Goal: Check status: Check status

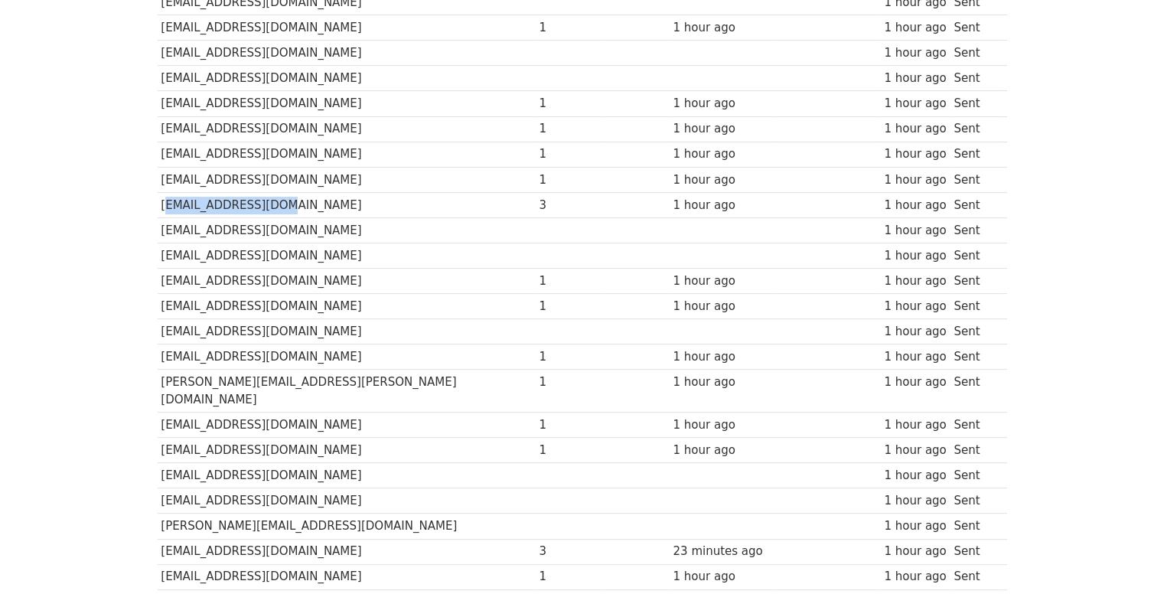
drag, startPoint x: 274, startPoint y: 171, endPoint x: 162, endPoint y: 171, distance: 111.8
click at [162, 192] on td "[EMAIL_ADDRESS][DOMAIN_NAME]" at bounding box center [347, 204] width 378 height 25
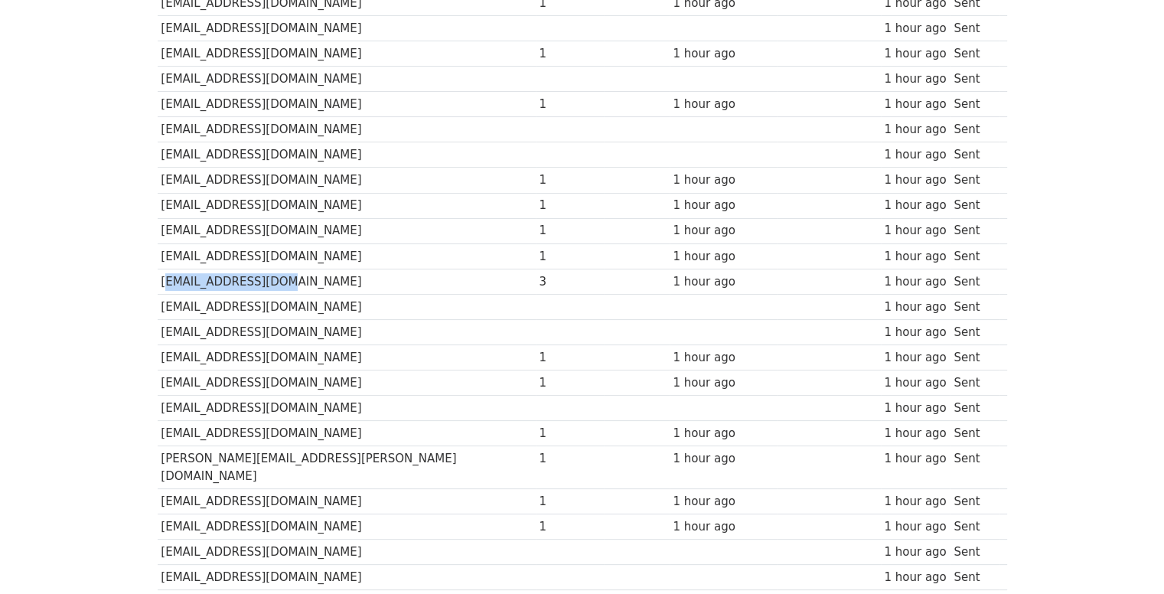
scroll to position [444, 0]
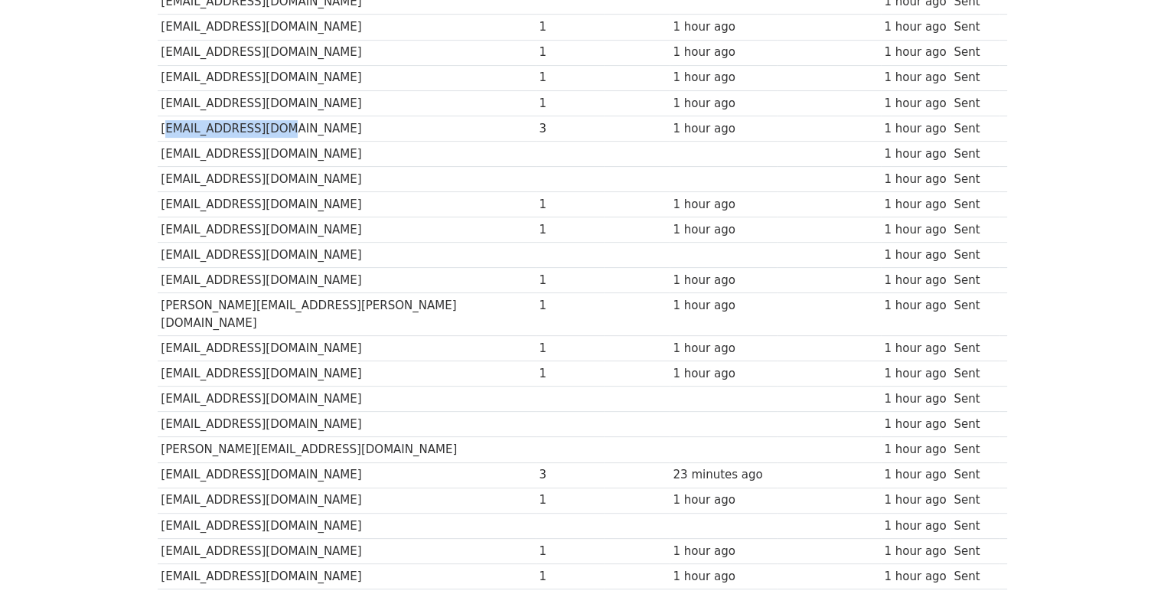
copy td "[EMAIL_ADDRESS][DOMAIN_NAME]"
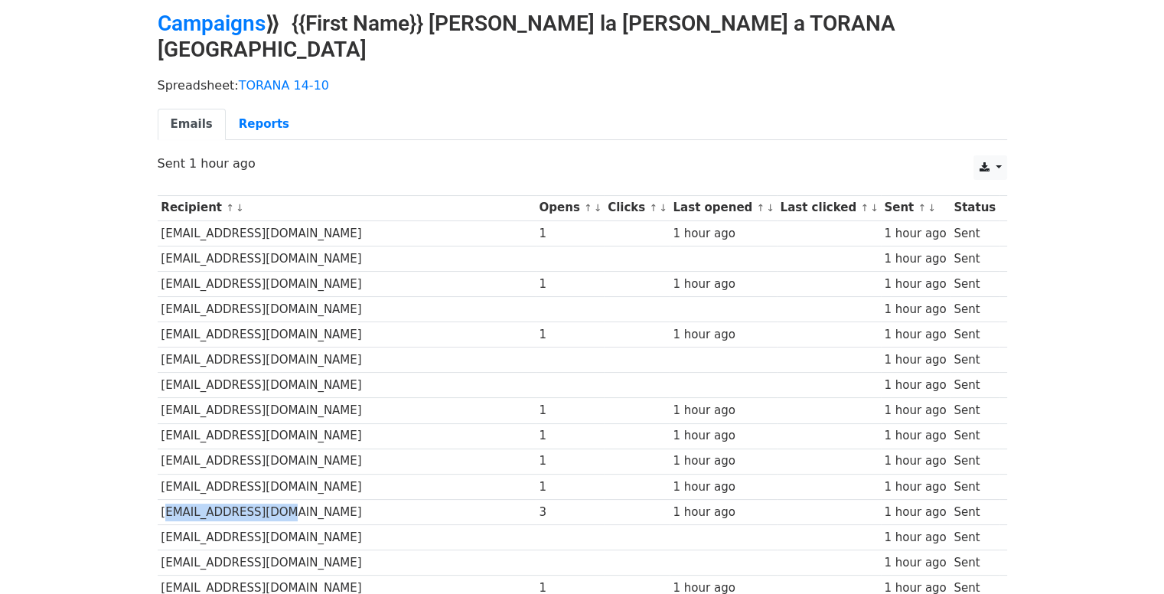
scroll to position [0, 0]
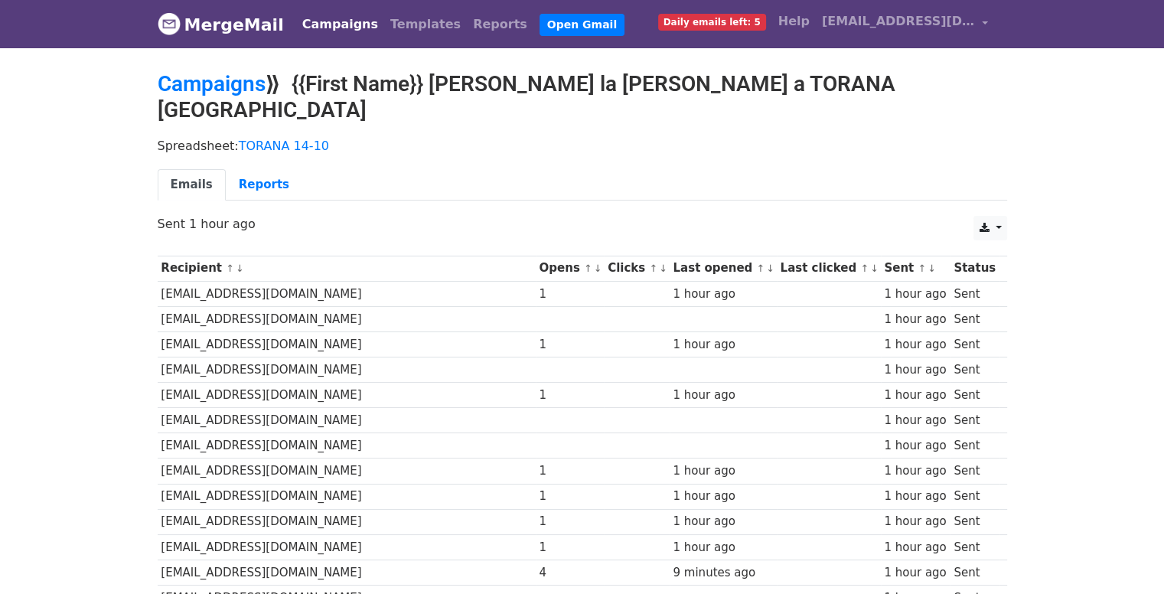
drag, startPoint x: 193, startPoint y: 249, endPoint x: 184, endPoint y: 112, distance: 137.3
click at [193, 256] on th "Recipient ↑ ↓" at bounding box center [347, 268] width 378 height 25
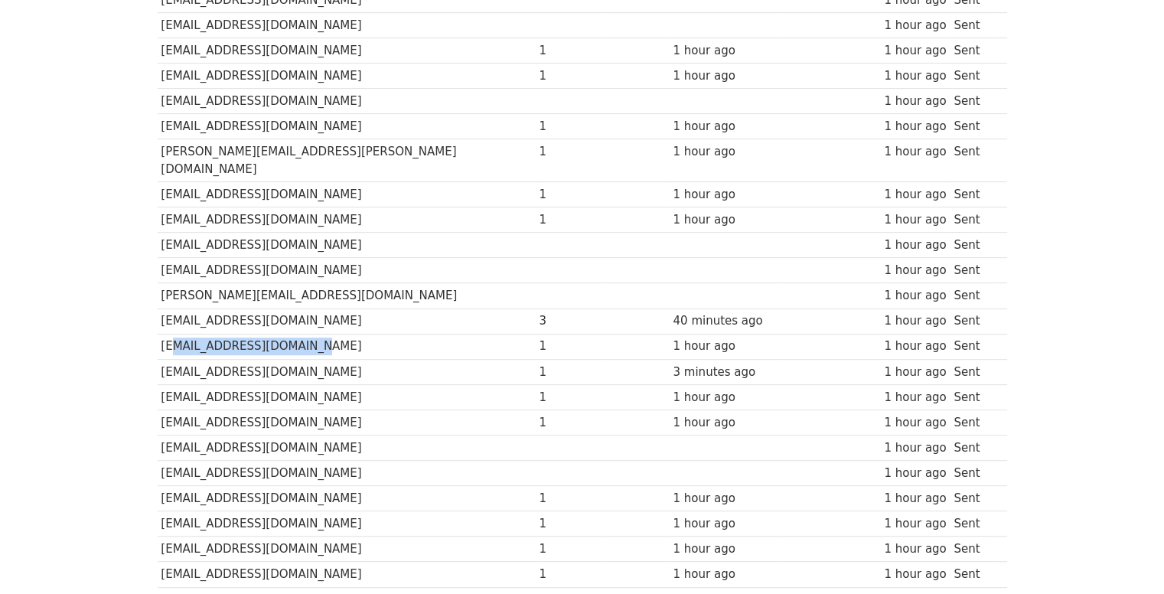
drag, startPoint x: 301, startPoint y: 301, endPoint x: 168, endPoint y: 301, distance: 133.2
click at [168, 334] on td "[EMAIL_ADDRESS][DOMAIN_NAME]" at bounding box center [347, 346] width 378 height 25
click at [162, 334] on td "[EMAIL_ADDRESS][DOMAIN_NAME]" at bounding box center [347, 346] width 378 height 25
drag, startPoint x: 159, startPoint y: 298, endPoint x: 308, endPoint y: 304, distance: 148.6
click at [308, 334] on td "[EMAIL_ADDRESS][DOMAIN_NAME]" at bounding box center [347, 346] width 378 height 25
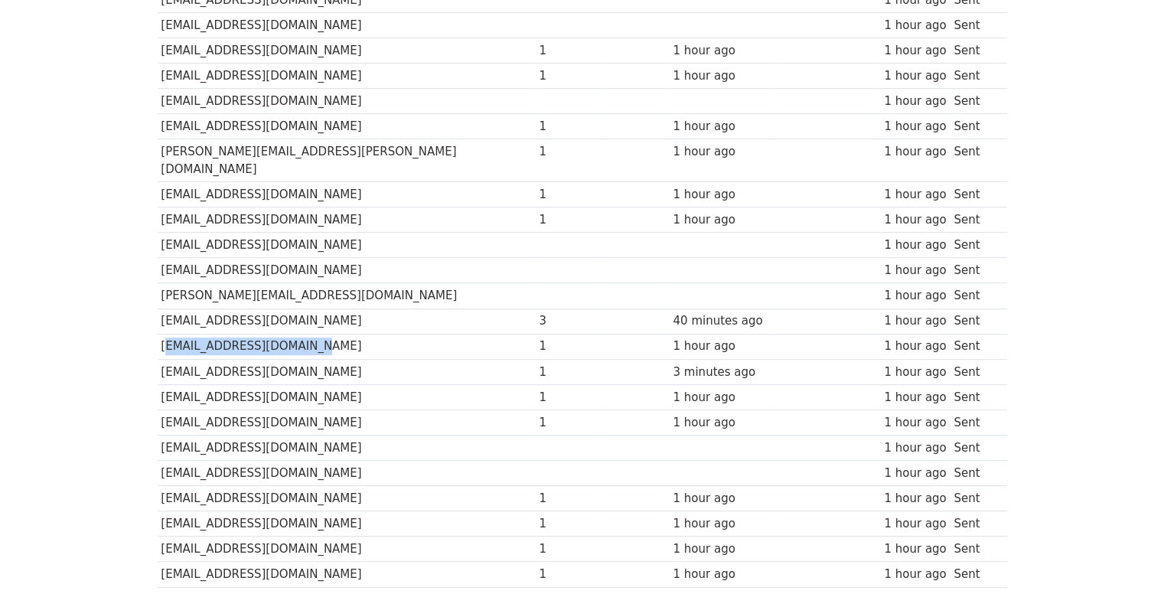
copy td "[EMAIL_ADDRESS][DOMAIN_NAME]"
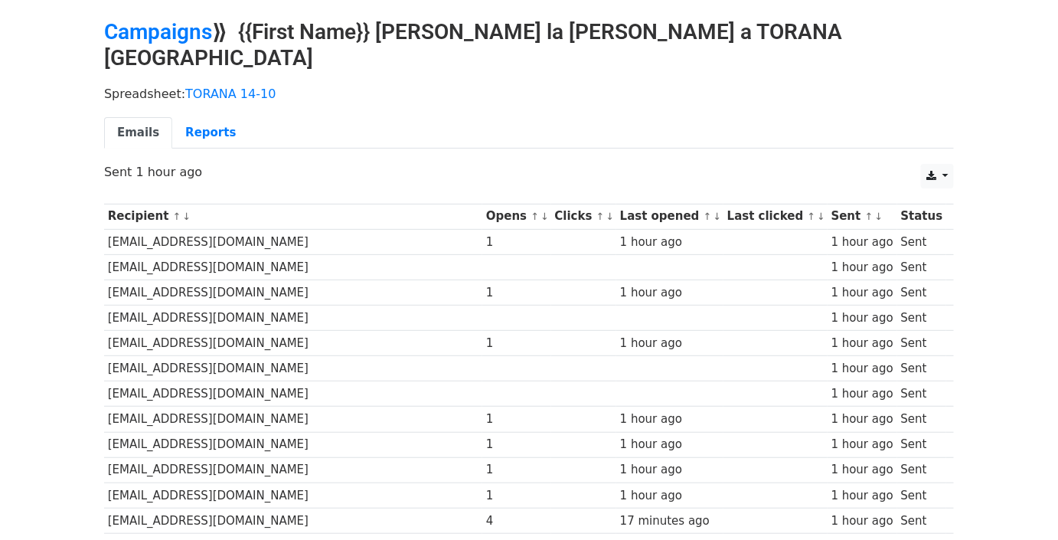
scroll to position [0, 0]
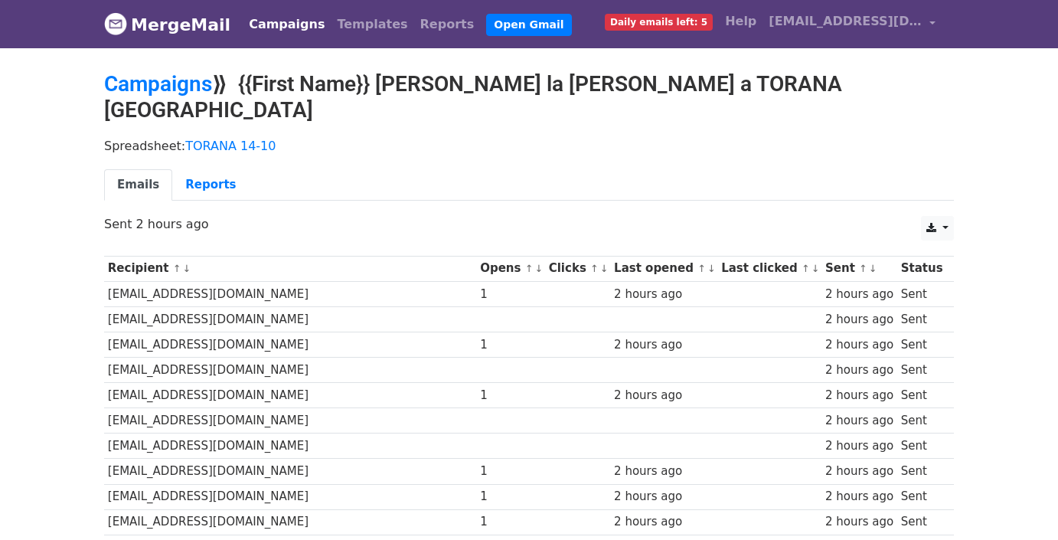
scroll to position [622, 0]
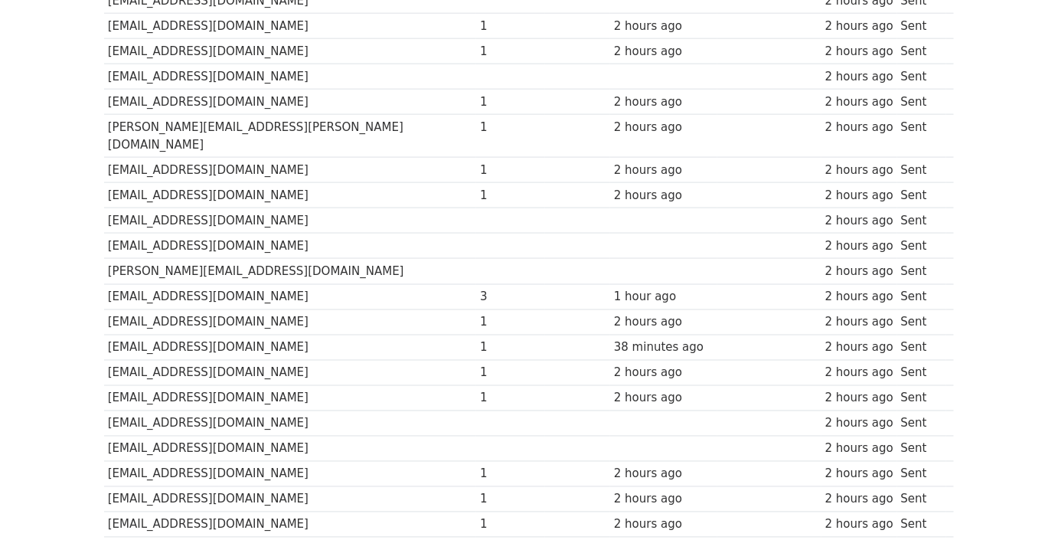
click at [361, 284] on td "[EMAIL_ADDRESS][DOMAIN_NAME]" at bounding box center [290, 296] width 372 height 25
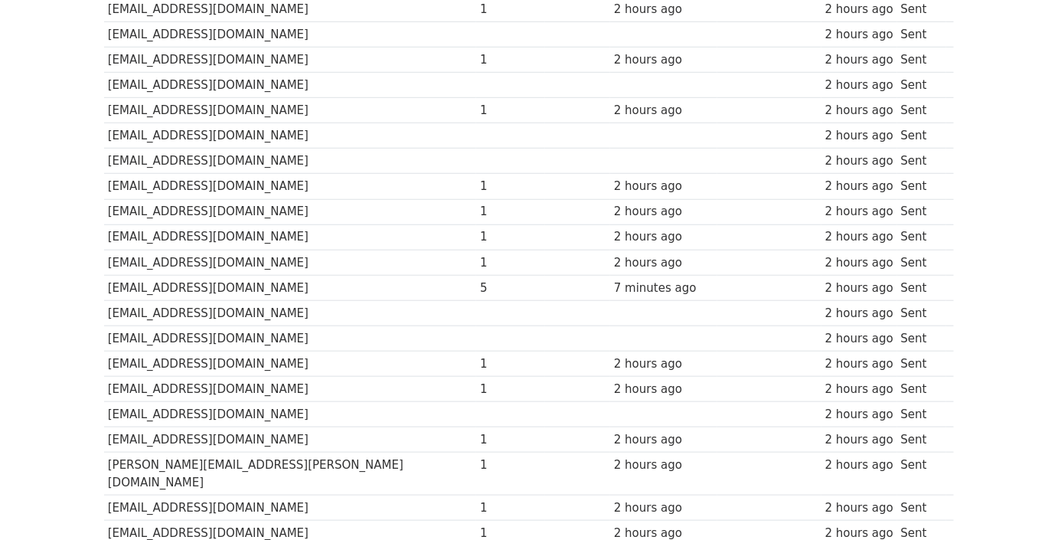
scroll to position [205, 0]
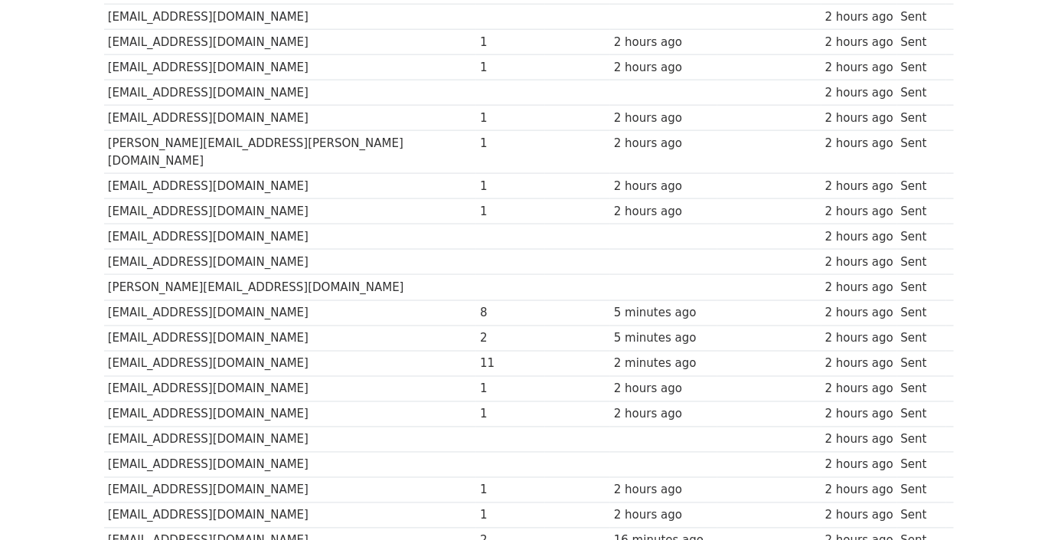
scroll to position [537, 0]
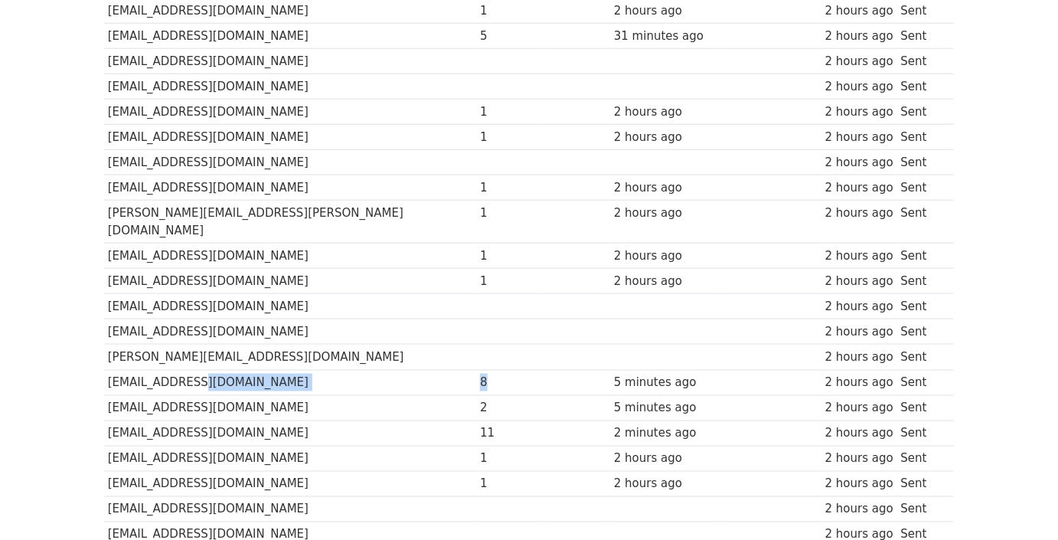
drag, startPoint x: 441, startPoint y: 330, endPoint x: 181, endPoint y: 325, distance: 259.6
click at [181, 370] on tr "[EMAIL_ADDRESS][DOMAIN_NAME] 8 5 minutes ago 2 hours ago Sent" at bounding box center [529, 382] width 850 height 25
click at [480, 374] on div "8" at bounding box center [510, 383] width 61 height 18
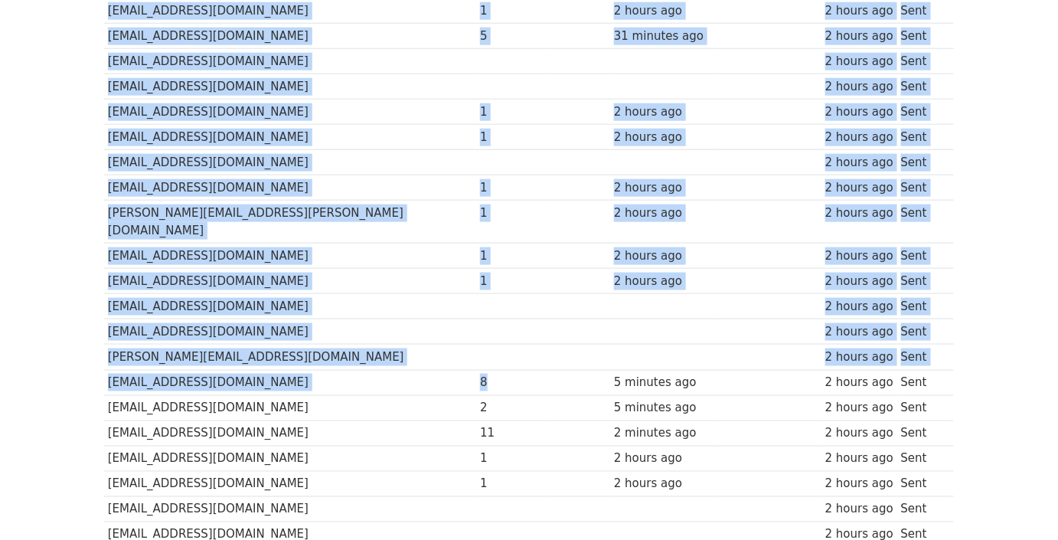
drag, startPoint x: 435, startPoint y: 333, endPoint x: 136, endPoint y: 325, distance: 298.7
click at [85, 323] on body "MergeMail Campaigns Templates Reports Open Gmail Daily emails left: 5 Help tora…" at bounding box center [529, 206] width 1058 height 1486
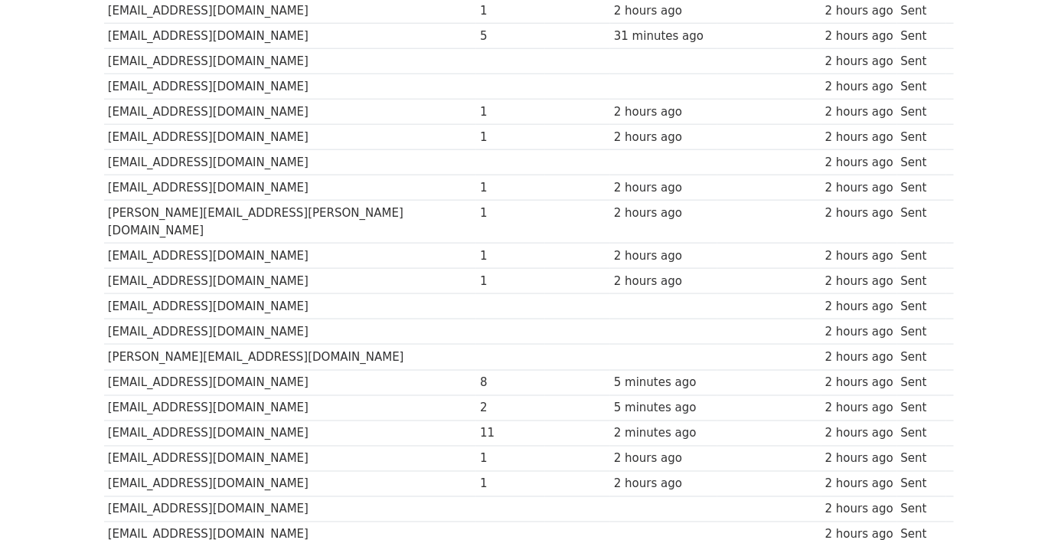
click at [252, 395] on td "[EMAIL_ADDRESS][DOMAIN_NAME]" at bounding box center [290, 407] width 372 height 25
drag, startPoint x: 106, startPoint y: 354, endPoint x: 612, endPoint y: 364, distance: 506.8
click at [612, 395] on tr "wendysaurez11@gmail.com 2 5 minutes ago 2 hours ago Sent" at bounding box center [529, 407] width 850 height 25
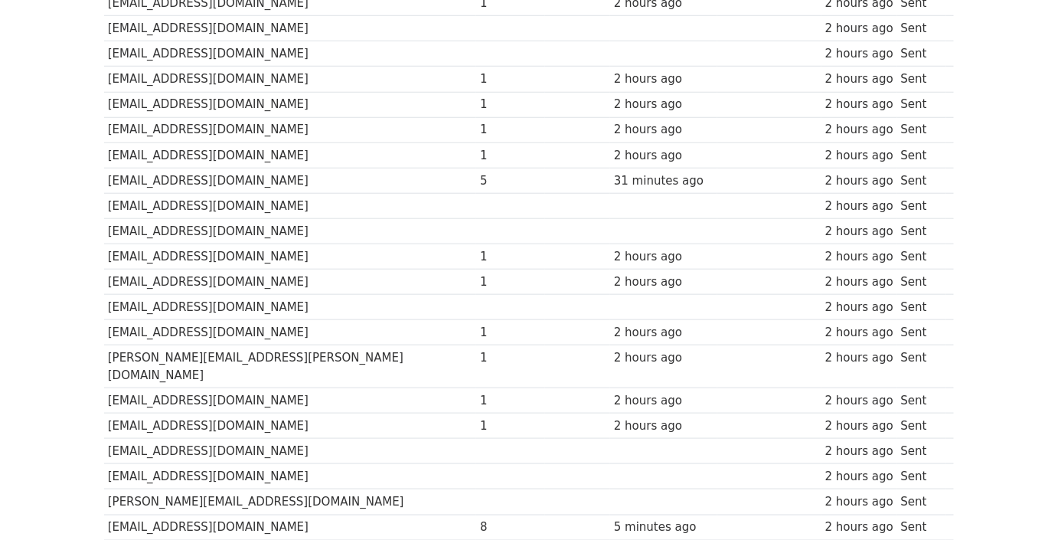
scroll to position [259, 0]
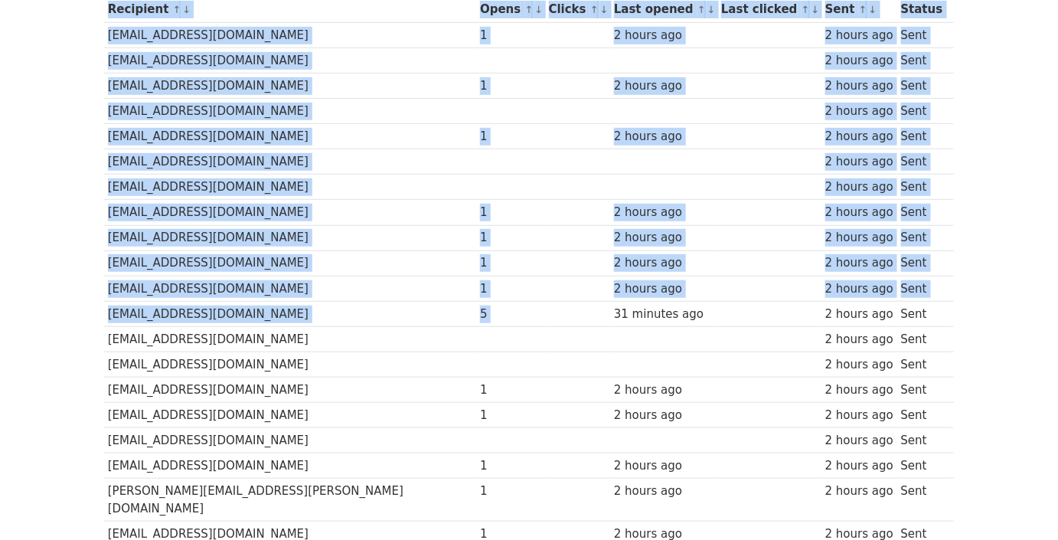
drag, startPoint x: 99, startPoint y: 289, endPoint x: 565, endPoint y: 289, distance: 466.2
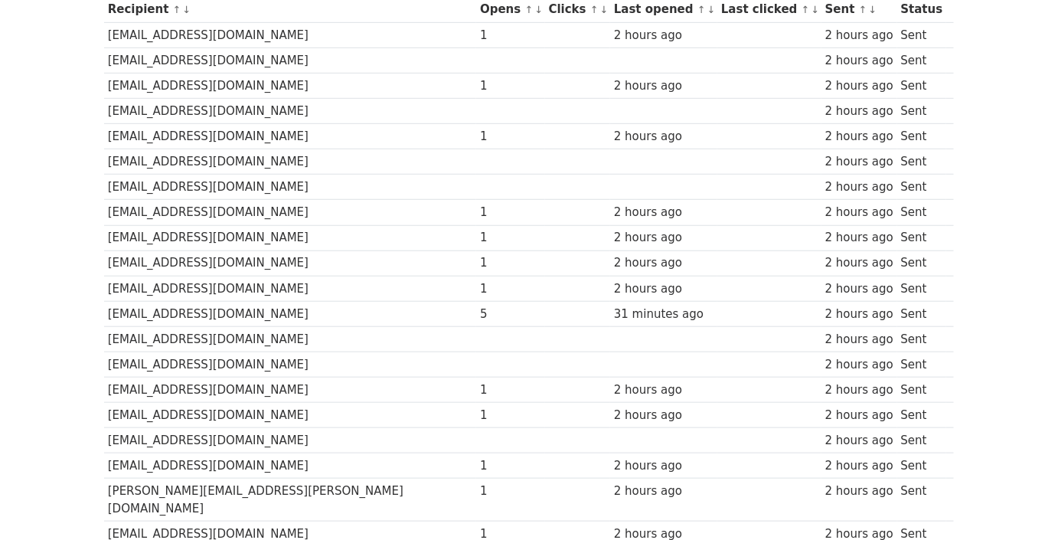
drag, startPoint x: 565, startPoint y: 289, endPoint x: 362, endPoint y: 294, distance: 202.9
click at [614, 305] on div "31 minutes ago" at bounding box center [664, 314] width 100 height 18
click at [413, 301] on td "[EMAIL_ADDRESS][DOMAIN_NAME]" at bounding box center [290, 313] width 372 height 25
drag, startPoint x: 430, startPoint y: 284, endPoint x: 371, endPoint y: 284, distance: 59.7
click at [371, 301] on tr "llope811@gmail.com 5 31 minutes ago 2 hours ago Sent" at bounding box center [529, 313] width 850 height 25
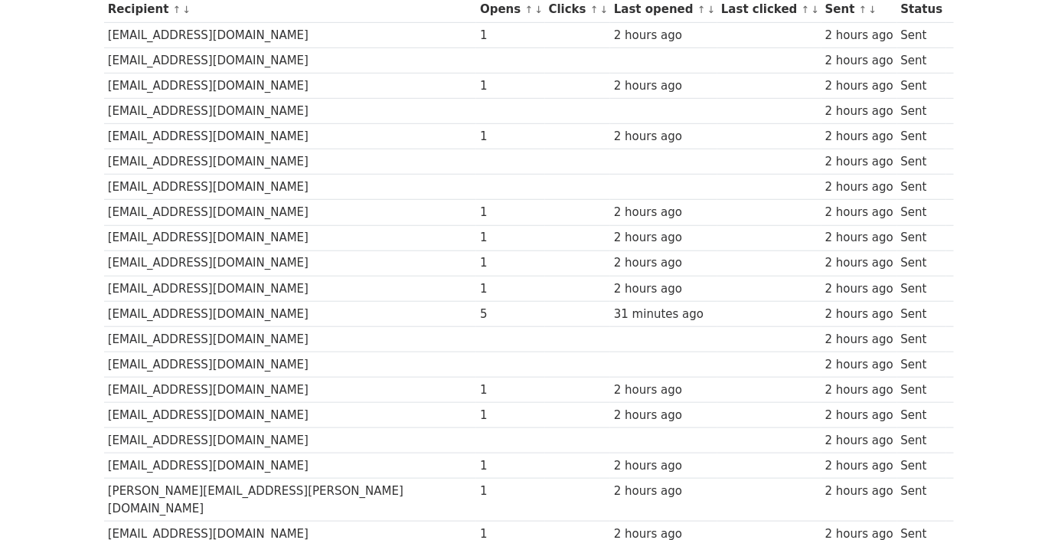
drag, startPoint x: 38, startPoint y: 290, endPoint x: 90, endPoint y: 289, distance: 51.3
click at [87, 290] on body "MergeMail Campaigns Templates Reports Open Gmail Daily emails left: 5 Help tora…" at bounding box center [529, 484] width 1058 height 1486
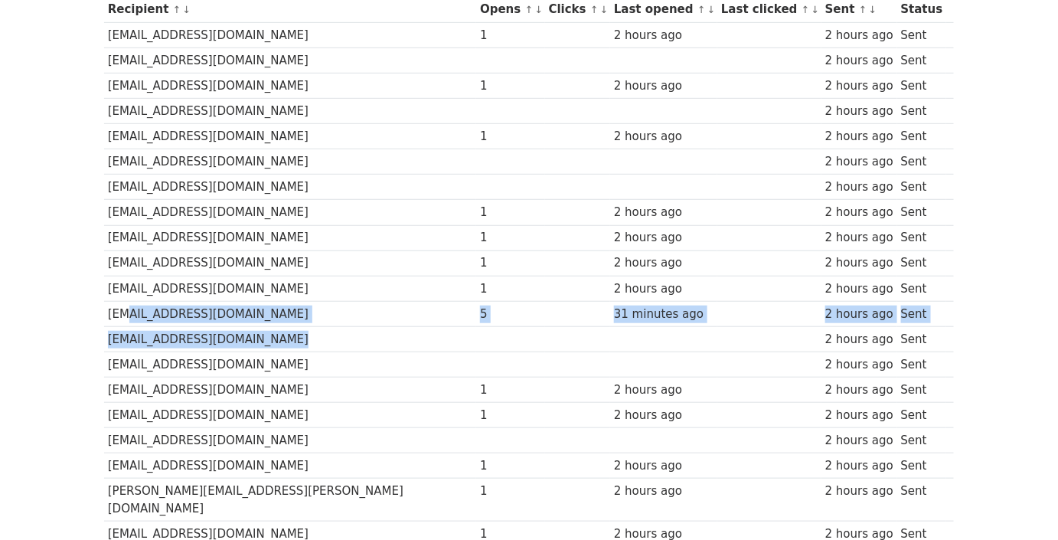
drag, startPoint x: 114, startPoint y: 283, endPoint x: 648, endPoint y: 298, distance: 534.5
click at [610, 326] on td at bounding box center [663, 338] width 107 height 25
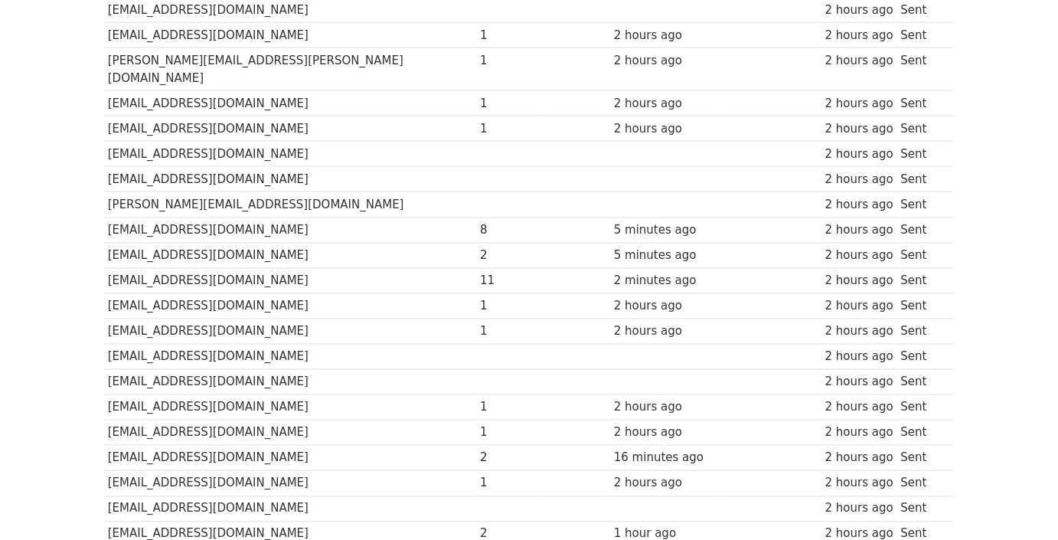
scroll to position [815, 0]
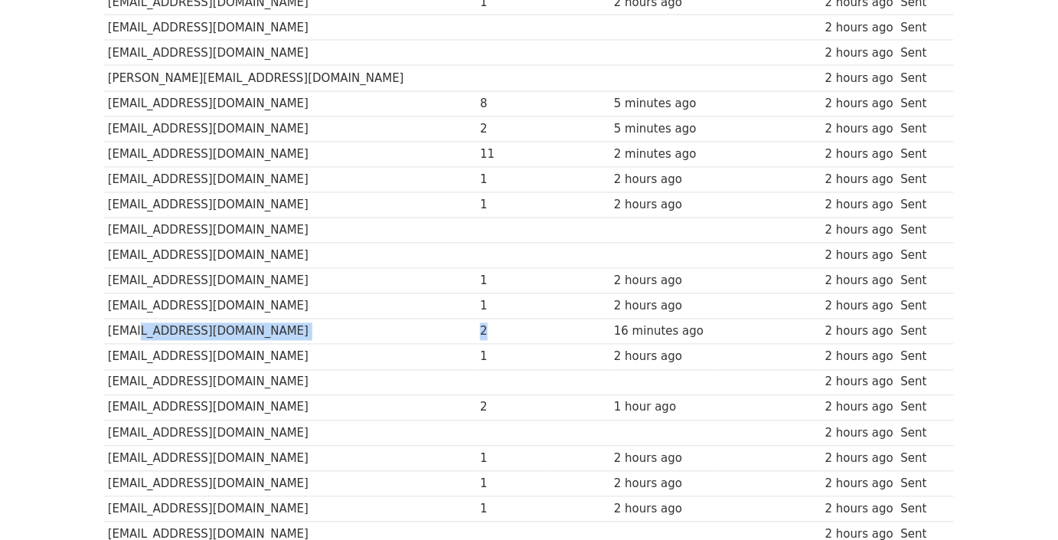
drag, startPoint x: 395, startPoint y: 288, endPoint x: 126, endPoint y: 284, distance: 268.7
click at [126, 319] on tr "franciscozuniga265@gmail.com 2 16 minutes ago 2 hours ago Sent" at bounding box center [529, 331] width 850 height 25
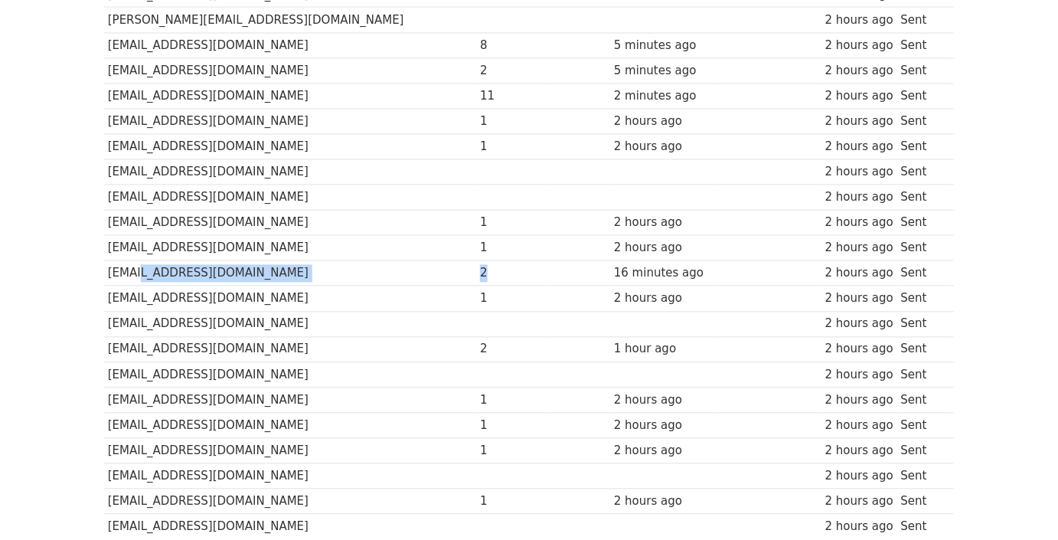
scroll to position [955, 0]
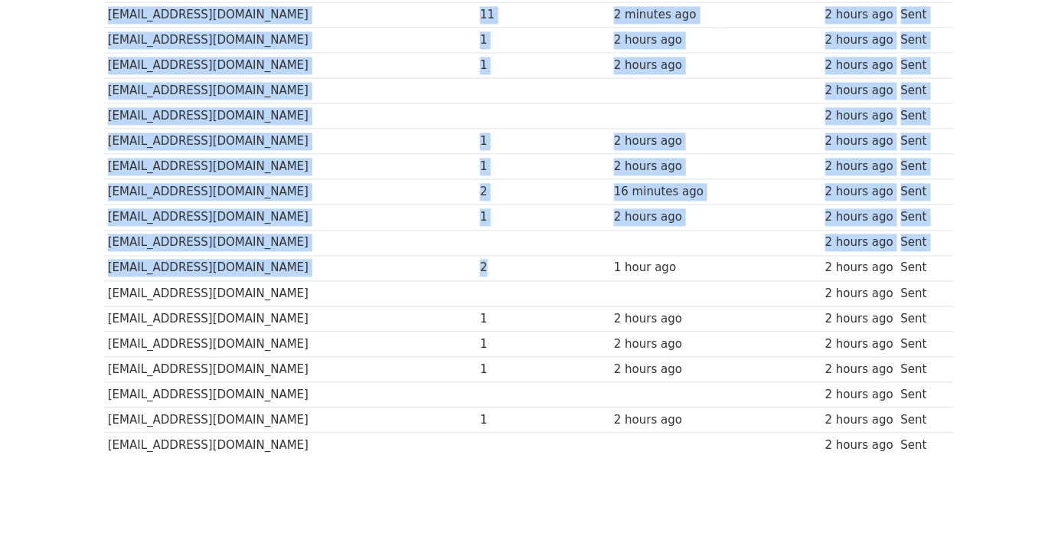
drag, startPoint x: 386, startPoint y: 219, endPoint x: 81, endPoint y: 219, distance: 304.7
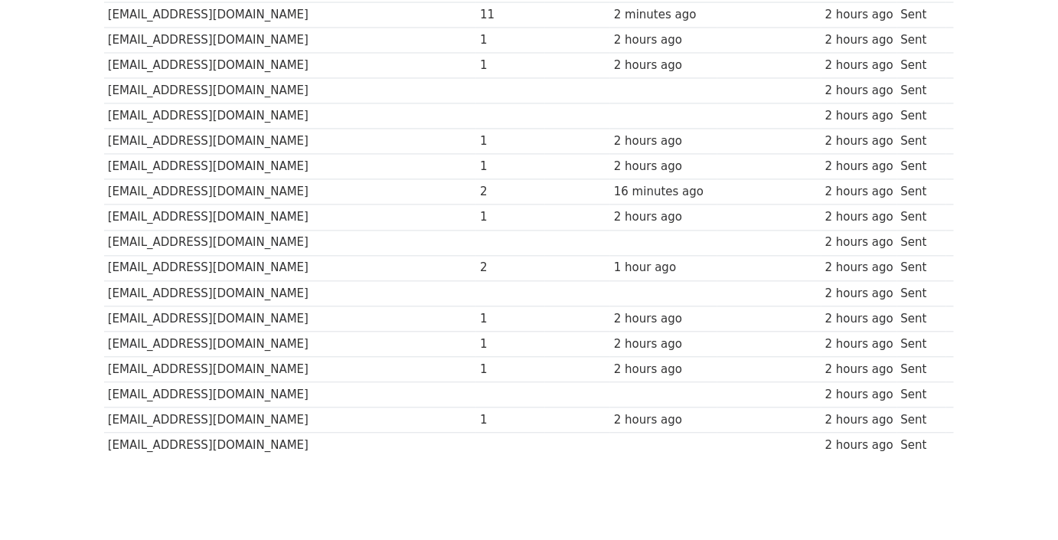
click at [386, 331] on td "[EMAIL_ADDRESS][DOMAIN_NAME]" at bounding box center [290, 343] width 372 height 25
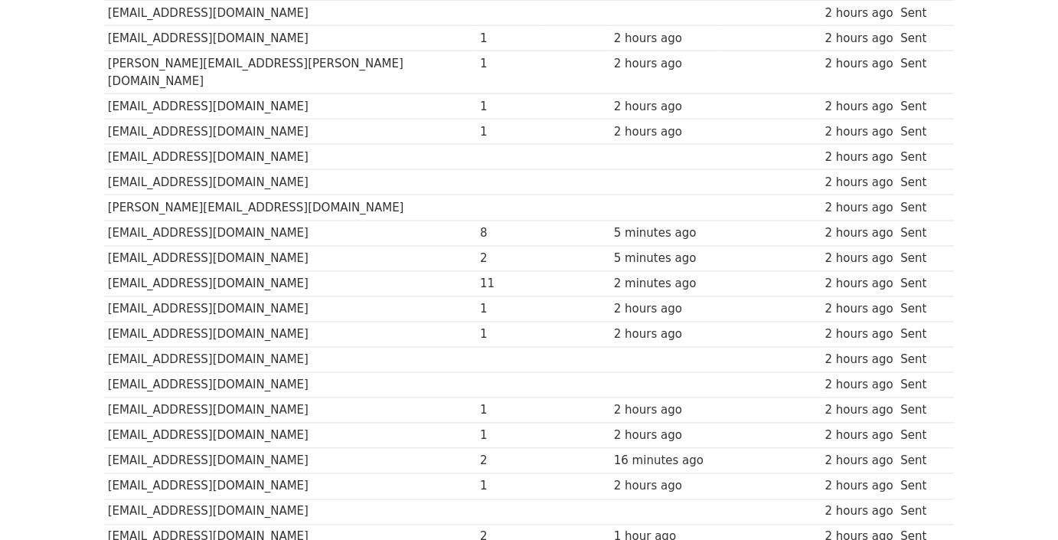
scroll to position [696, 0]
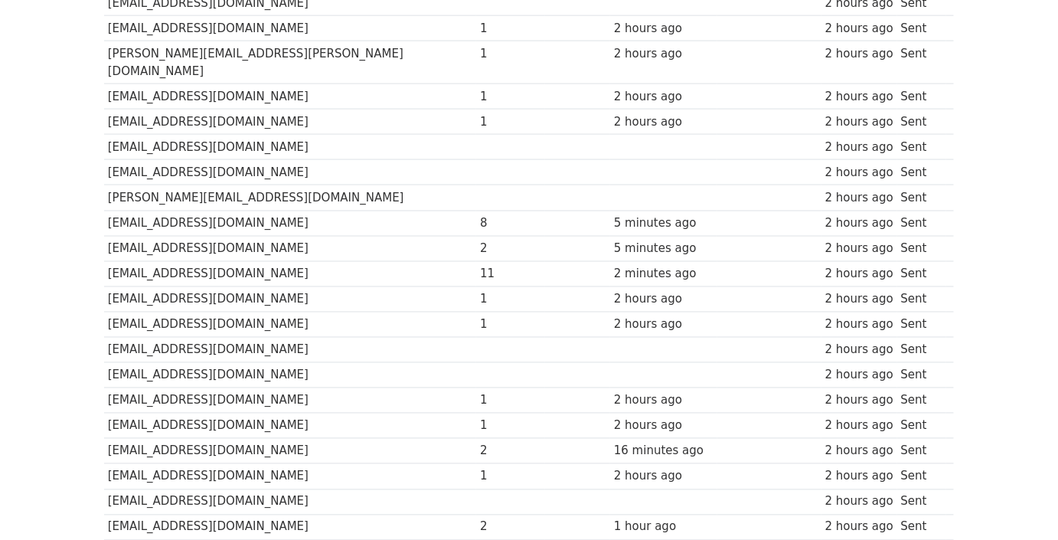
click at [614, 316] on div "2 hours ago" at bounding box center [664, 325] width 100 height 18
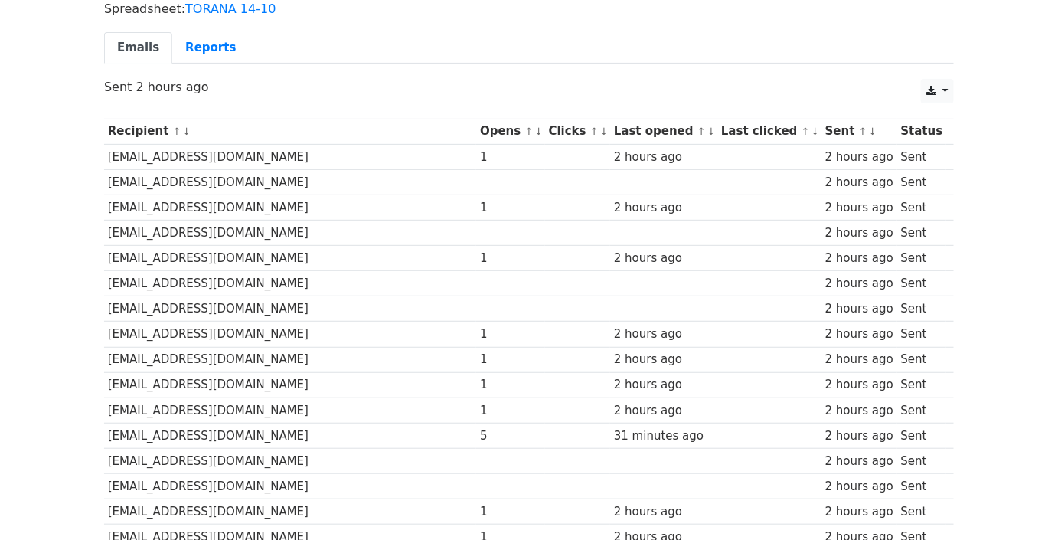
scroll to position [139, 0]
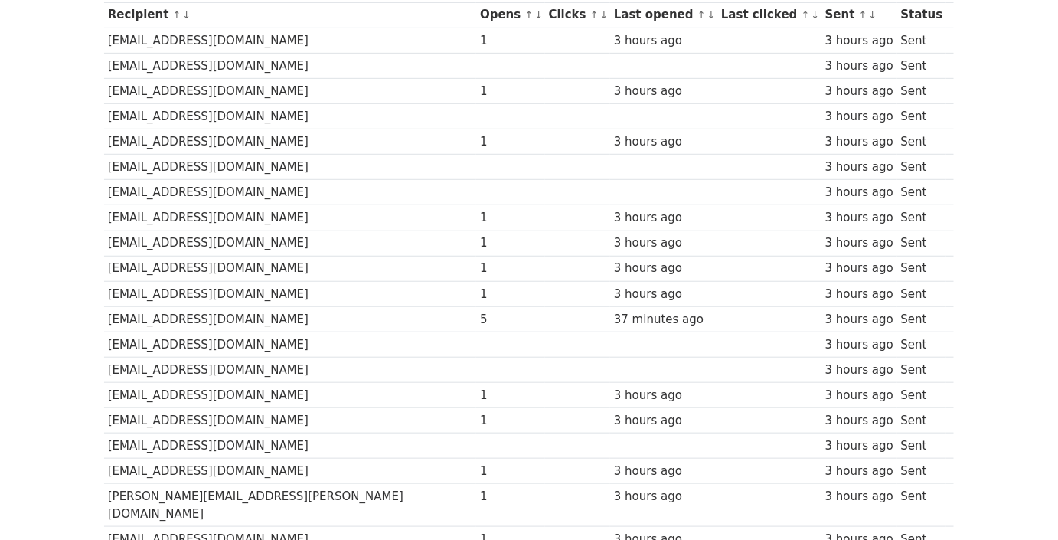
scroll to position [139, 0]
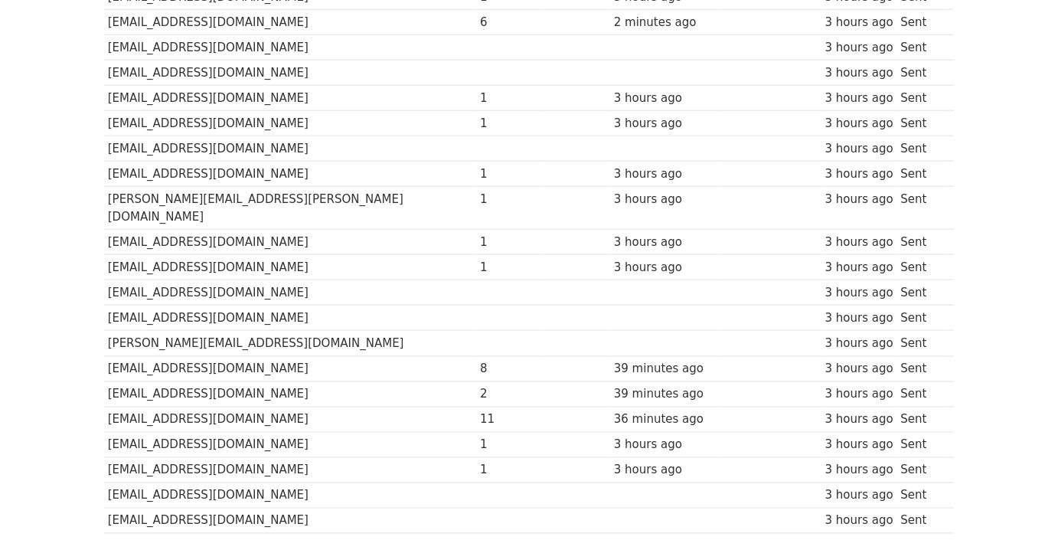
scroll to position [626, 0]
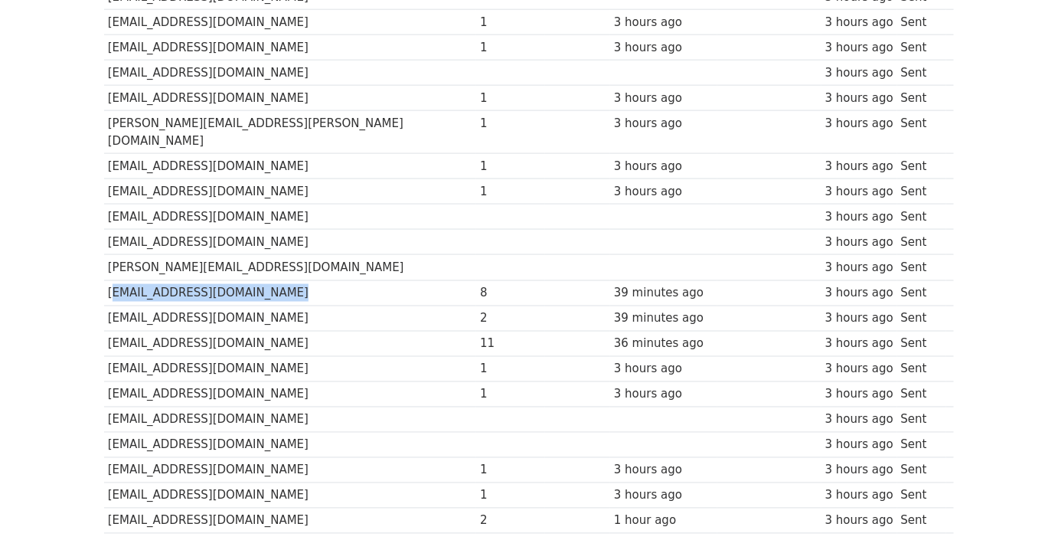
drag, startPoint x: 261, startPoint y: 239, endPoint x: 105, endPoint y: 239, distance: 156.2
click at [105, 280] on td "[EMAIL_ADDRESS][DOMAIN_NAME]" at bounding box center [290, 292] width 372 height 25
click at [255, 356] on td "[EMAIL_ADDRESS][DOMAIN_NAME]" at bounding box center [290, 368] width 372 height 25
click at [393, 331] on td "[EMAIL_ADDRESS][DOMAIN_NAME]" at bounding box center [290, 343] width 372 height 25
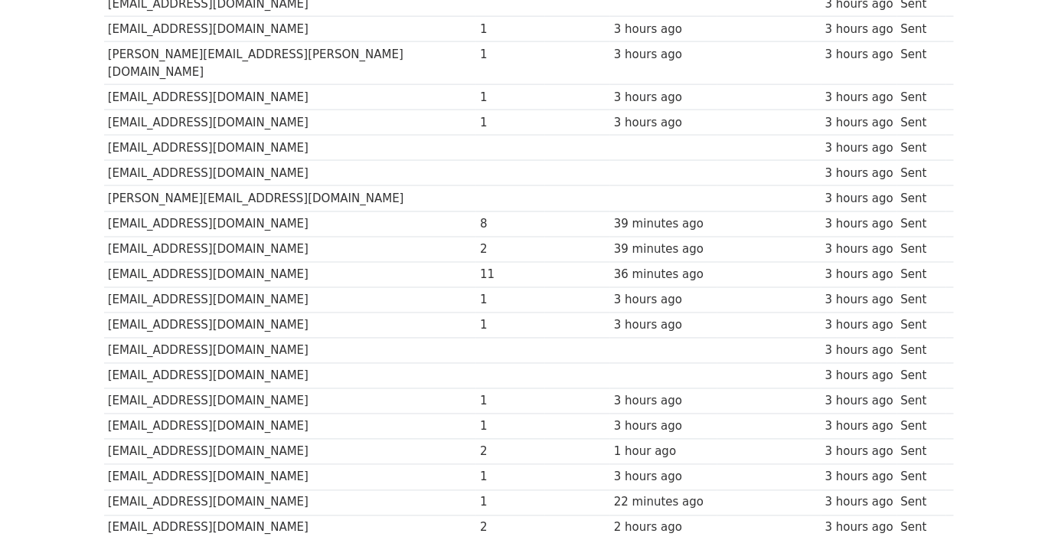
scroll to position [696, 0]
drag, startPoint x: 316, startPoint y: 249, endPoint x: 161, endPoint y: 253, distance: 155.5
click at [161, 286] on td "[EMAIL_ADDRESS][DOMAIN_NAME]" at bounding box center [290, 298] width 372 height 25
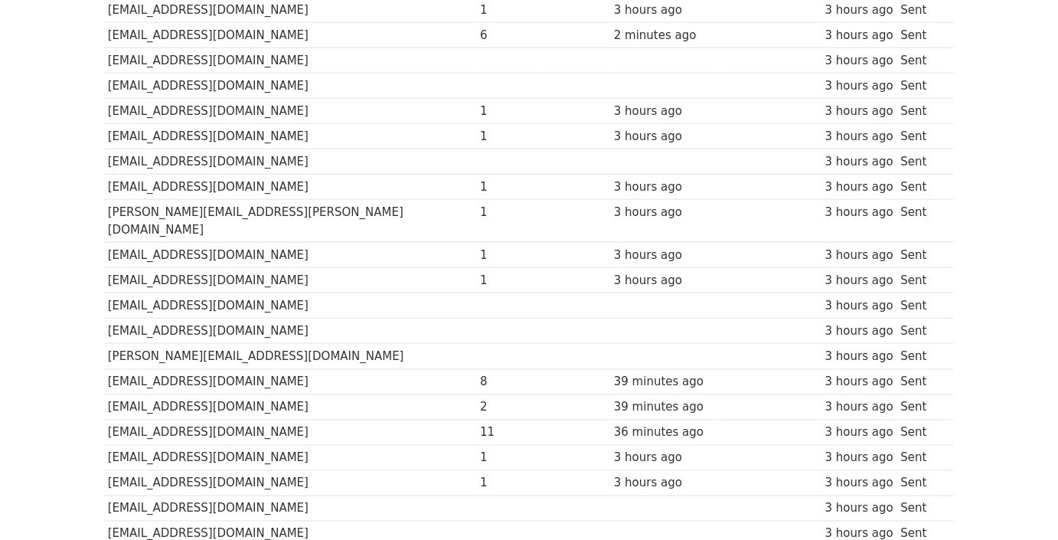
scroll to position [467, 0]
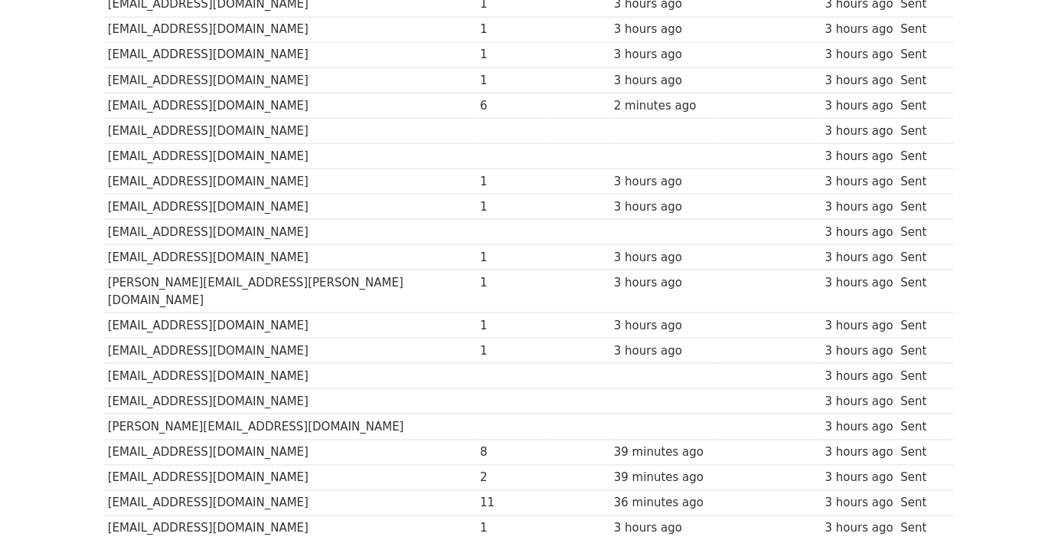
click at [351, 389] on td "[EMAIL_ADDRESS][DOMAIN_NAME]" at bounding box center [290, 401] width 372 height 25
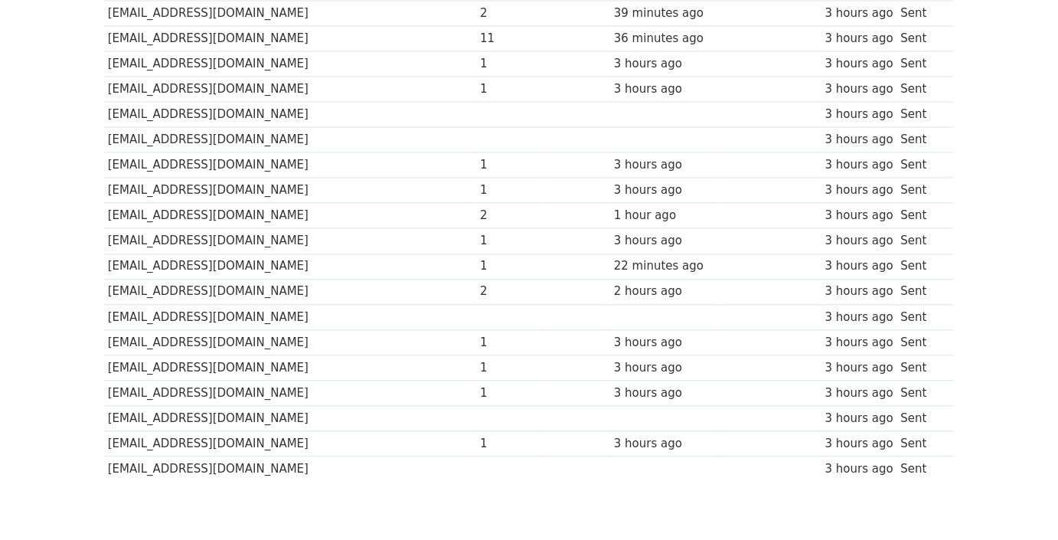
scroll to position [955, 0]
